Goal: Transaction & Acquisition: Purchase product/service

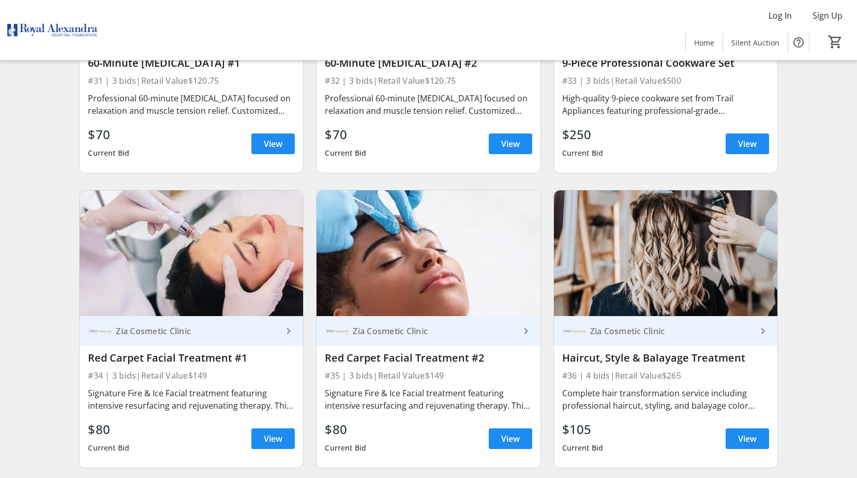
scroll to position [3259, 0]
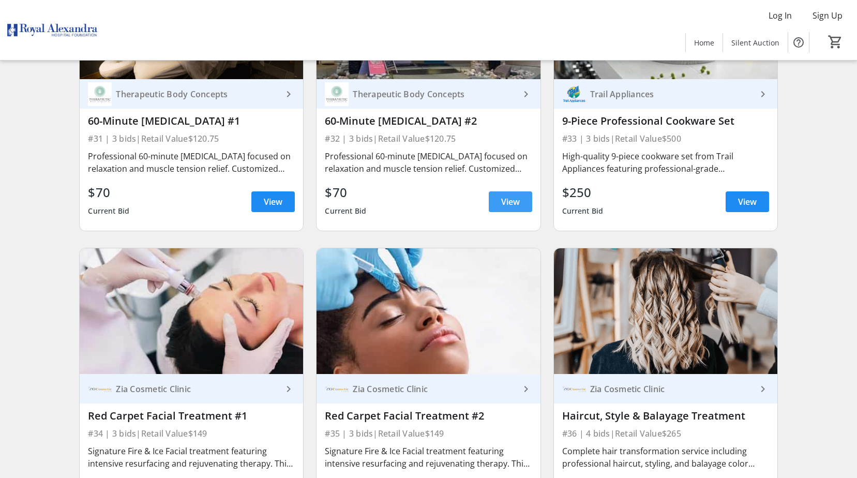
click at [510, 201] on span "View" at bounding box center [510, 202] width 19 height 12
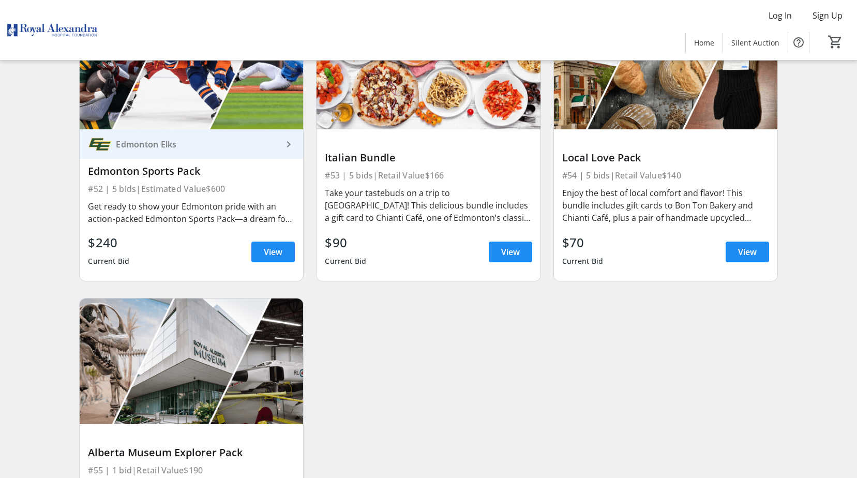
scroll to position [5307, 0]
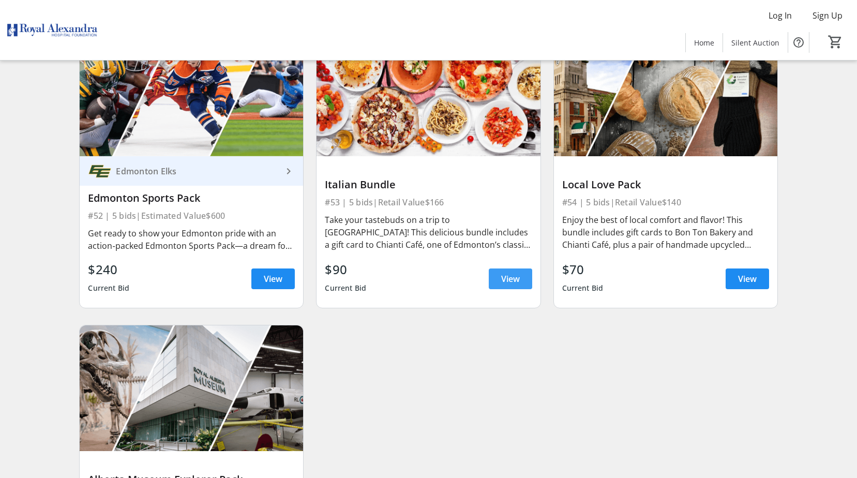
click at [513, 277] on span "View" at bounding box center [510, 279] width 19 height 12
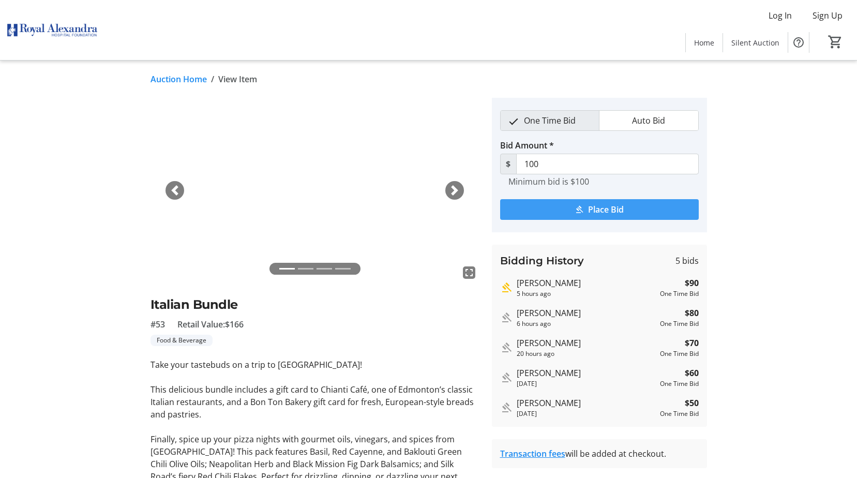
click at [593, 214] on span "Place Bid" at bounding box center [606, 209] width 36 height 12
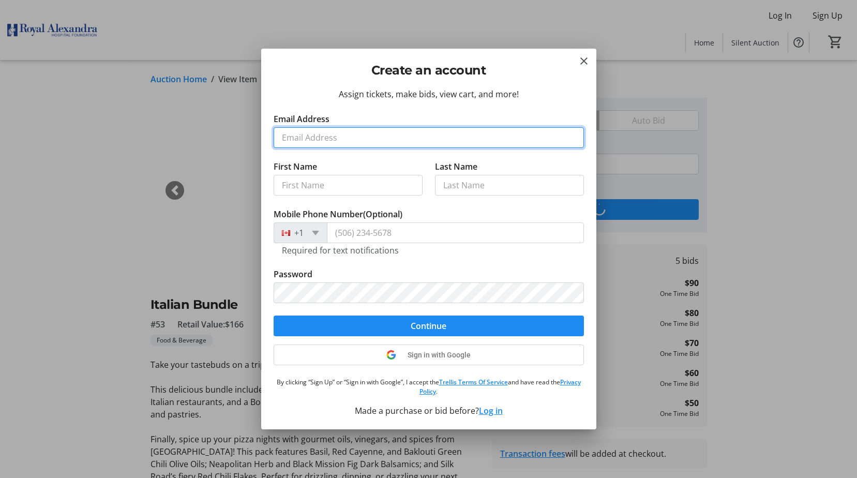
click at [318, 134] on input "Email Address" at bounding box center [429, 137] width 310 height 21
type input "[PERSON_NAME]"
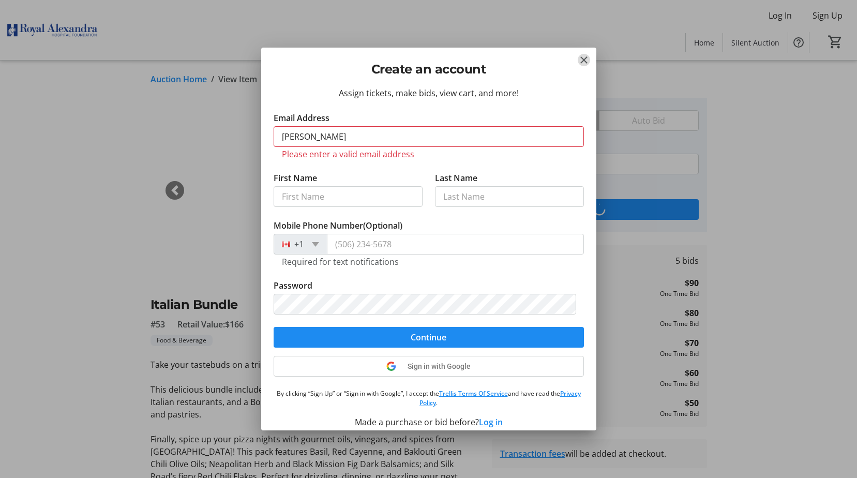
click at [582, 59] on mat-icon "Close" at bounding box center [584, 60] width 12 height 12
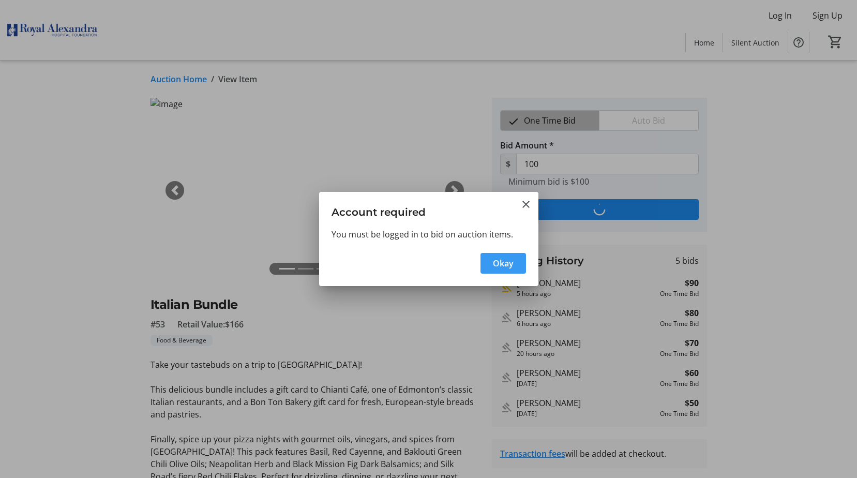
click at [502, 264] on span "Okay" at bounding box center [503, 263] width 21 height 12
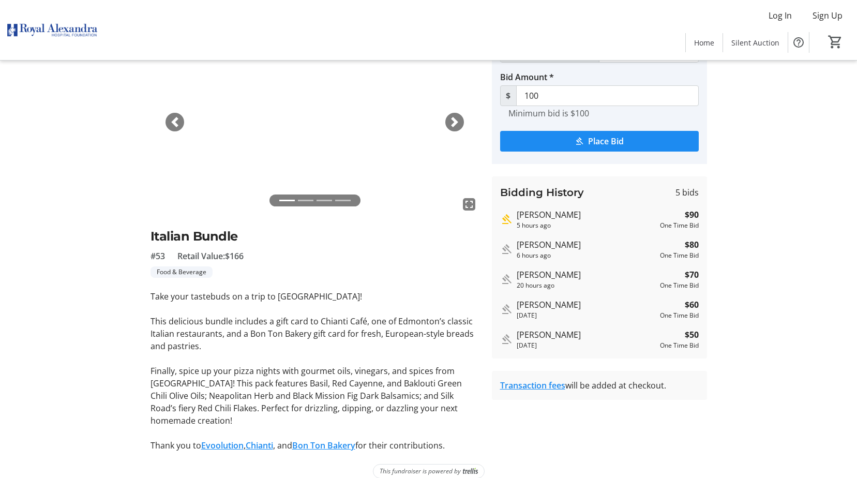
scroll to position [69, 0]
